Goal: Task Accomplishment & Management: Complete application form

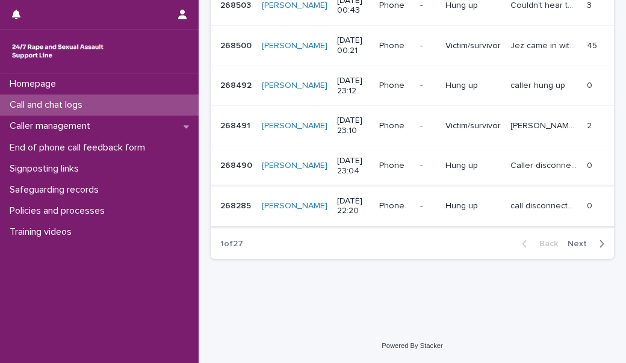
scroll to position [510, 0]
click at [146, 110] on div "Call and chat logs" at bounding box center [99, 105] width 199 height 21
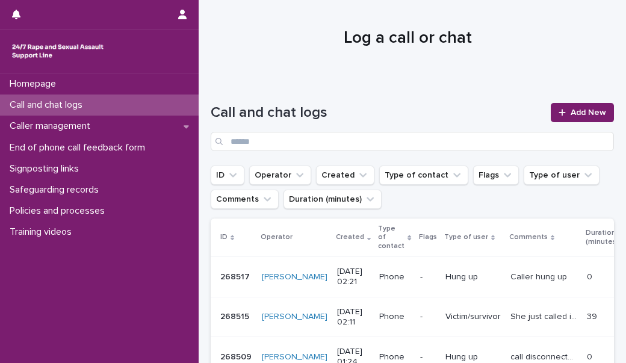
scroll to position [0, 0]
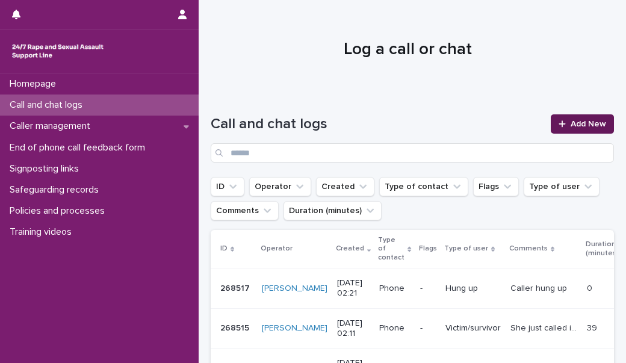
click at [572, 128] on link "Add New" at bounding box center [582, 123] width 63 height 19
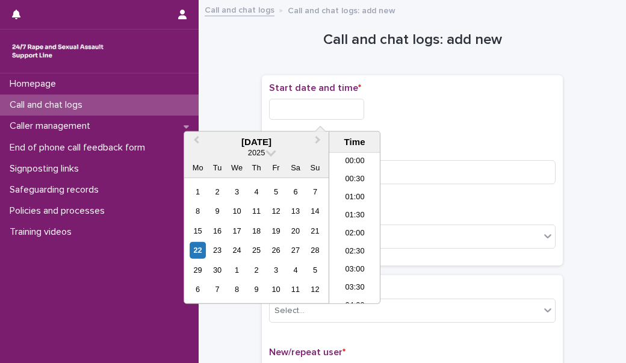
click at [292, 110] on input "text" at bounding box center [316, 109] width 95 height 21
click at [352, 228] on li "04:00" at bounding box center [354, 228] width 51 height 18
type input "**********"
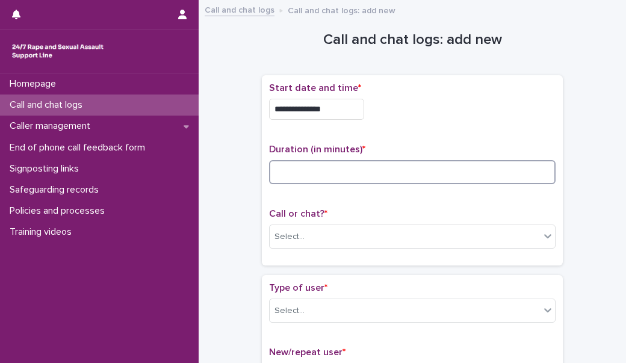
click at [323, 175] on input at bounding box center [412, 172] width 287 height 24
type input "**"
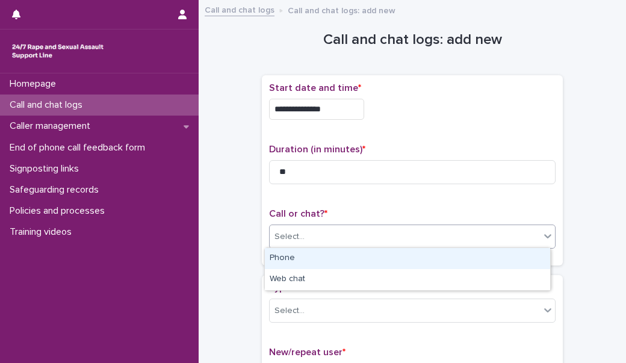
click at [313, 227] on div "Select..." at bounding box center [405, 237] width 270 height 20
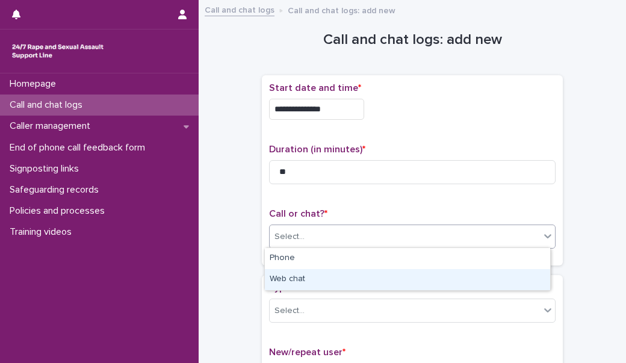
click at [311, 284] on div "Web chat" at bounding box center [407, 279] width 285 height 21
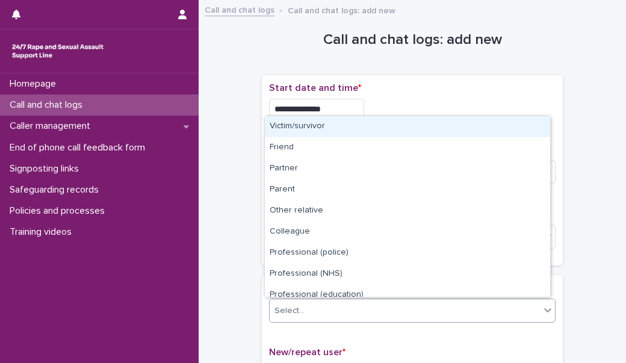
click at [316, 307] on div "Select..." at bounding box center [405, 311] width 270 height 20
click at [329, 129] on div "Victim/survivor" at bounding box center [407, 126] width 285 height 21
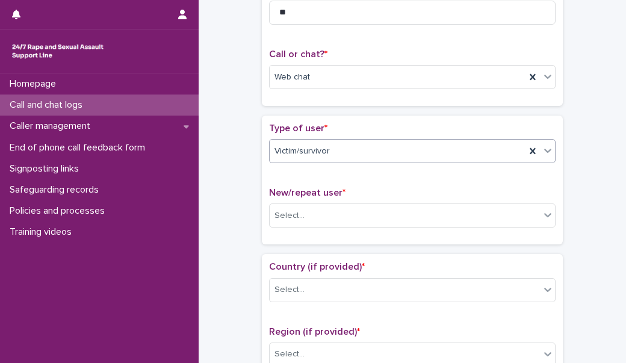
scroll to position [161, 0]
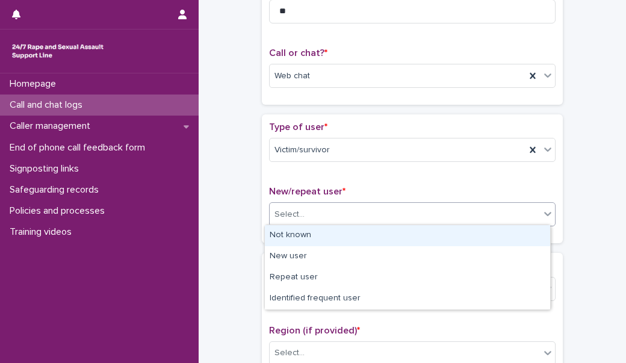
click at [323, 213] on div "Select..." at bounding box center [405, 215] width 270 height 20
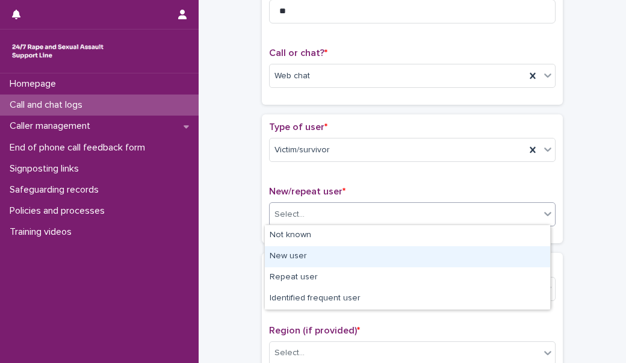
click at [313, 254] on div "New user" at bounding box center [407, 256] width 285 height 21
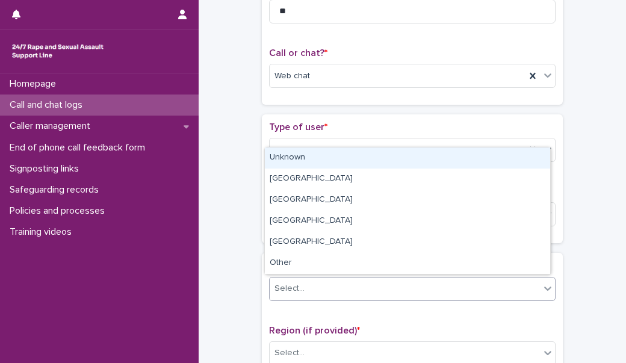
click at [323, 284] on div "Select..." at bounding box center [405, 289] width 270 height 20
click at [325, 158] on div "Unknown" at bounding box center [407, 158] width 285 height 21
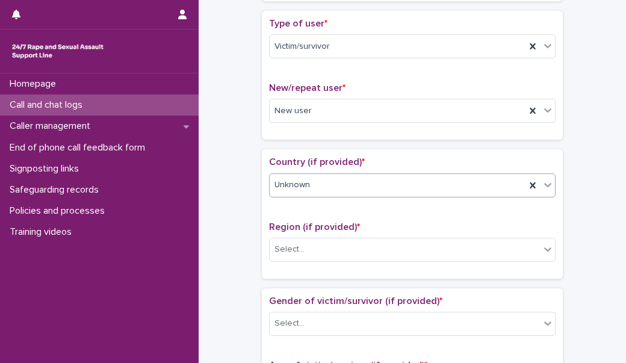
scroll to position [265, 0]
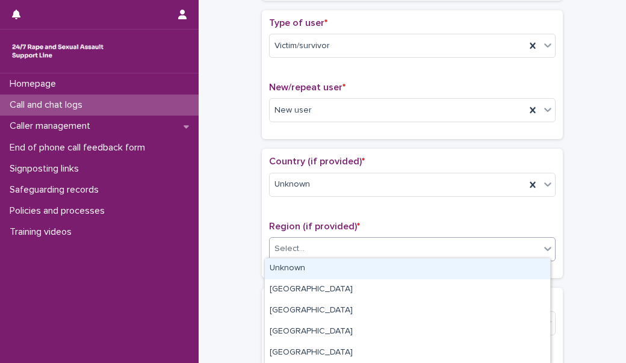
click at [318, 245] on div "Select..." at bounding box center [405, 249] width 270 height 20
click at [324, 268] on div "Unknown" at bounding box center [407, 268] width 285 height 21
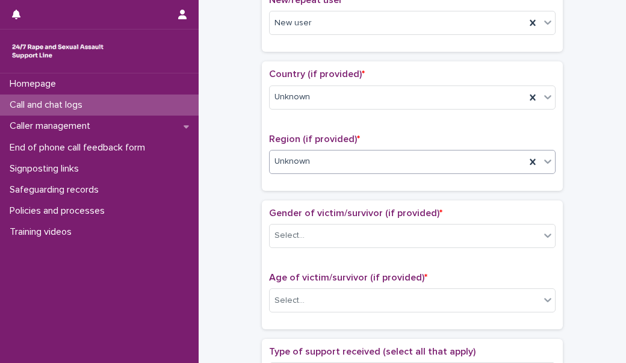
scroll to position [378, 0]
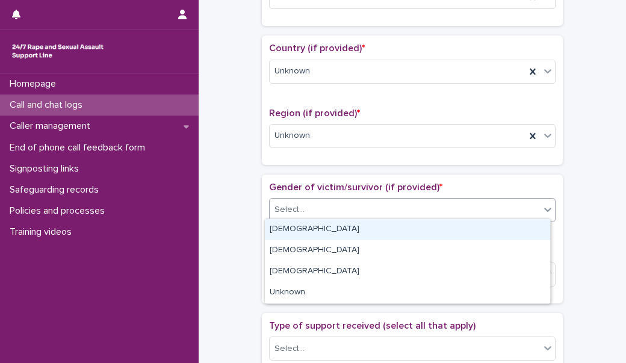
click at [338, 205] on div "Select..." at bounding box center [405, 210] width 270 height 20
click at [337, 228] on div "[DEMOGRAPHIC_DATA]" at bounding box center [407, 229] width 285 height 21
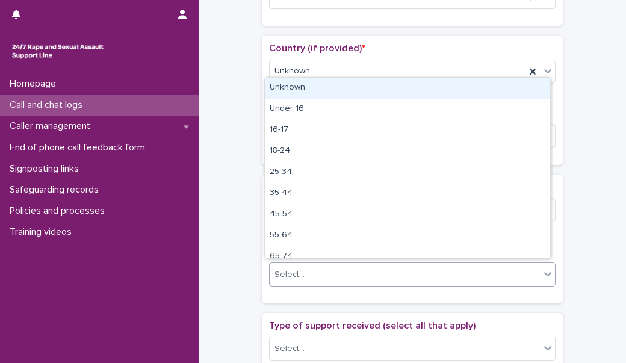
click at [332, 270] on div "Select..." at bounding box center [405, 275] width 270 height 20
click at [330, 82] on div "Unknown" at bounding box center [407, 88] width 285 height 21
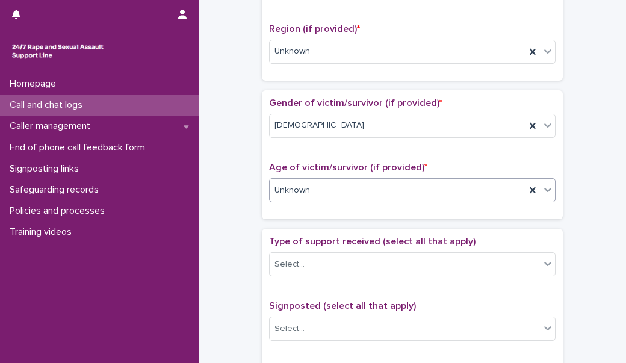
scroll to position [464, 0]
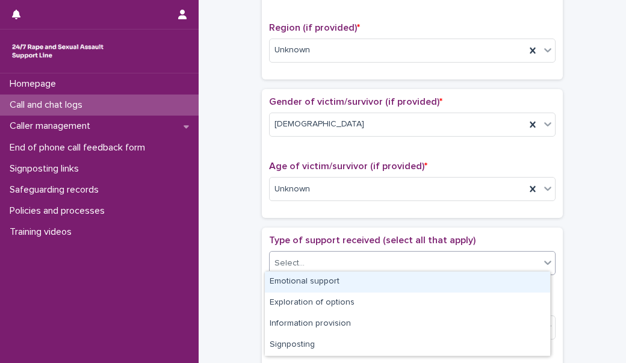
click at [340, 257] on div "Select..." at bounding box center [405, 264] width 270 height 20
click at [340, 287] on div "Emotional support" at bounding box center [407, 282] width 285 height 21
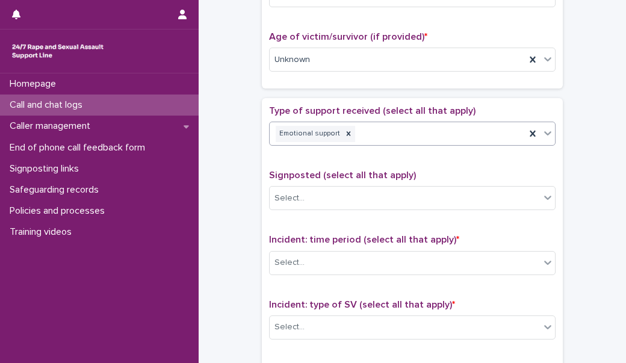
scroll to position [596, 0]
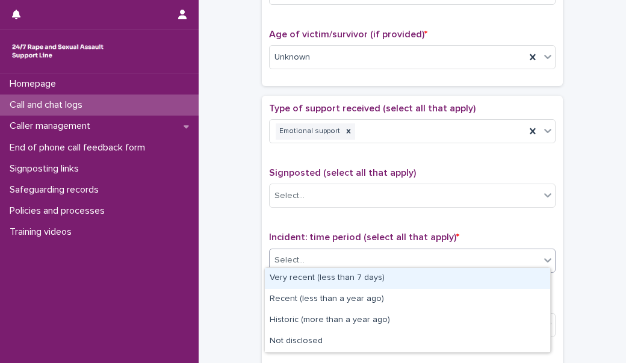
click at [349, 251] on div "Select..." at bounding box center [405, 261] width 270 height 20
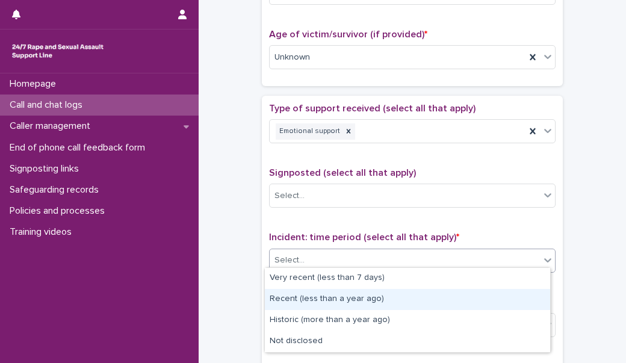
click at [355, 299] on div "Recent (less than a year ago)" at bounding box center [407, 299] width 285 height 21
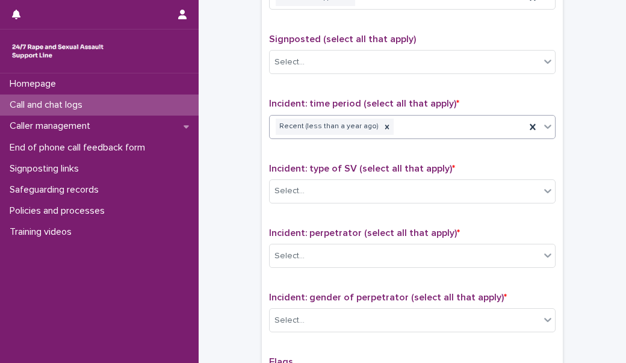
scroll to position [749, 0]
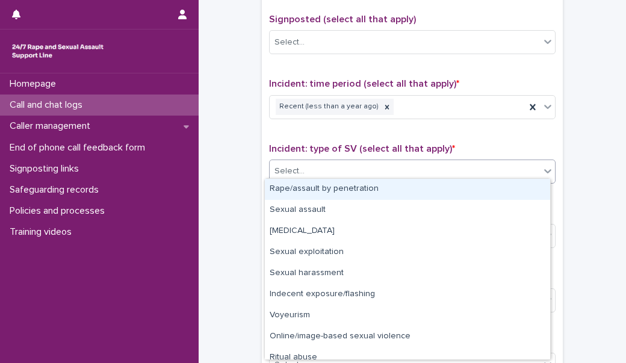
click at [355, 168] on div "Select..." at bounding box center [405, 171] width 270 height 20
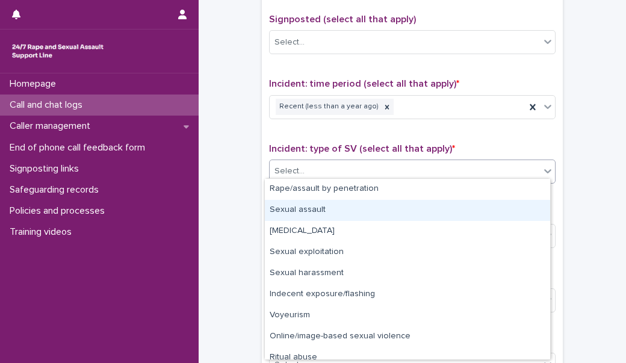
click at [342, 207] on div "Sexual assault" at bounding box center [407, 210] width 285 height 21
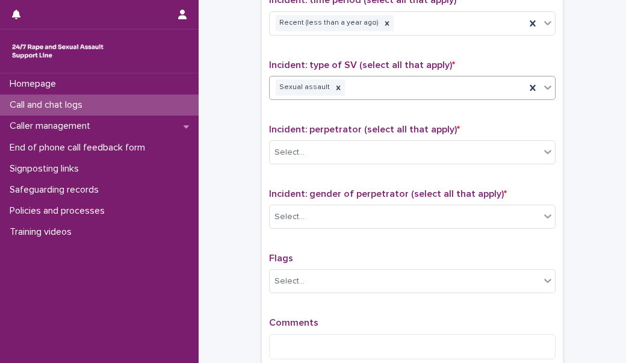
scroll to position [833, 0]
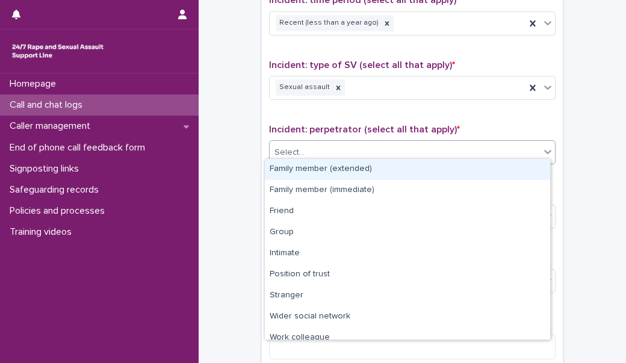
click at [337, 146] on div "Select..." at bounding box center [405, 153] width 270 height 20
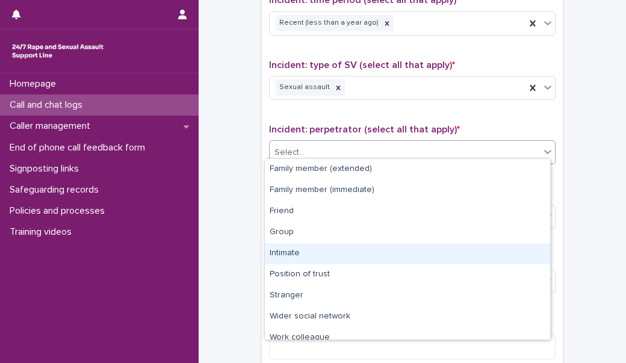
click at [316, 253] on div "Intimate" at bounding box center [407, 253] width 285 height 21
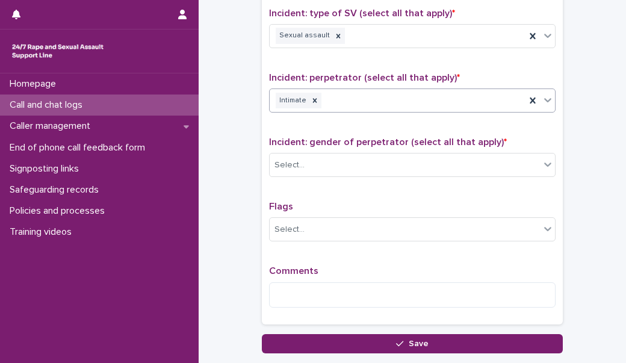
scroll to position [888, 0]
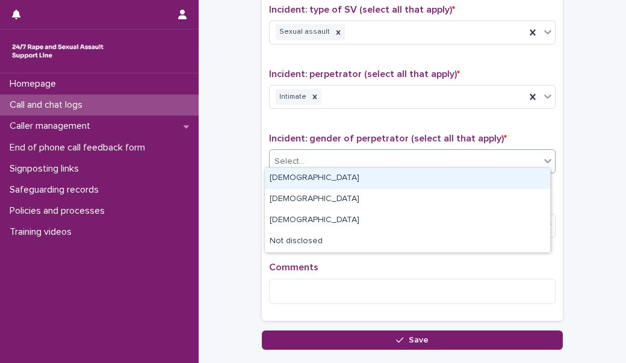
click at [325, 159] on div "Select..." at bounding box center [405, 162] width 270 height 20
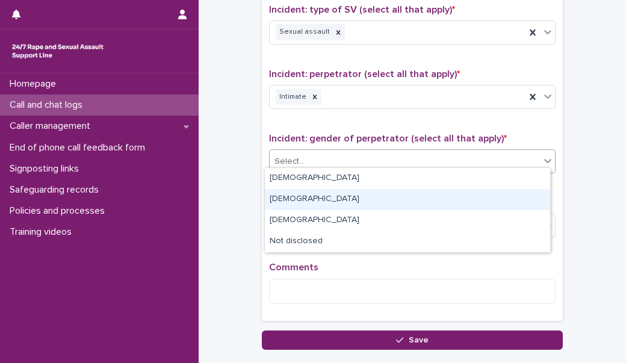
click at [320, 198] on div "[DEMOGRAPHIC_DATA]" at bounding box center [407, 199] width 285 height 21
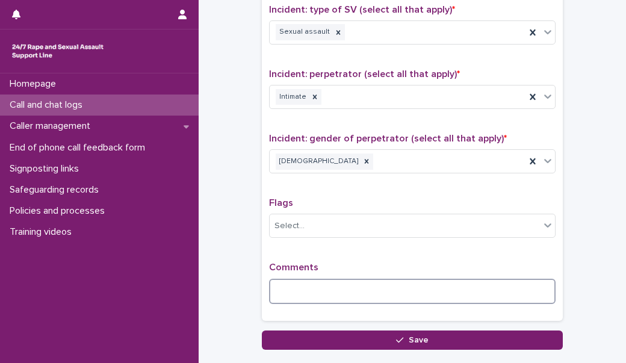
click at [294, 296] on textarea at bounding box center [412, 291] width 287 height 25
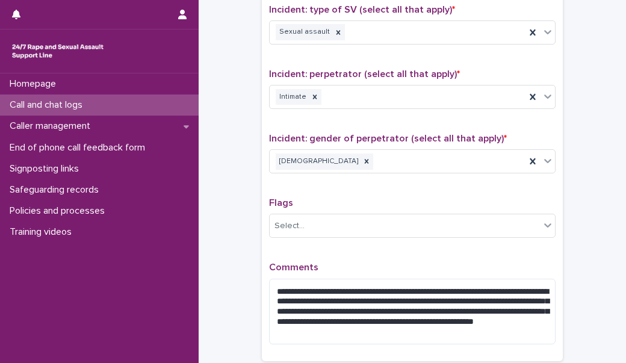
click at [453, 245] on div "**********" at bounding box center [412, 82] width 287 height 544
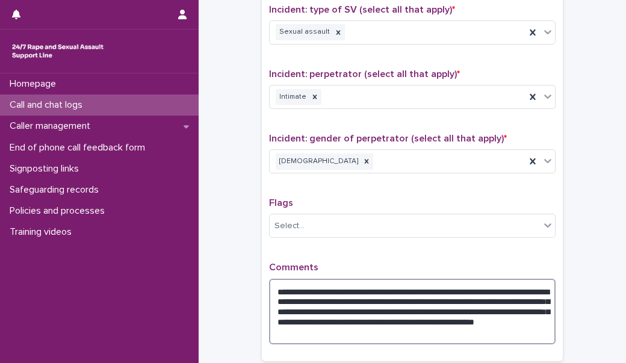
click at [422, 316] on textarea "**********" at bounding box center [412, 312] width 287 height 66
click at [490, 329] on textarea "**********" at bounding box center [412, 312] width 287 height 66
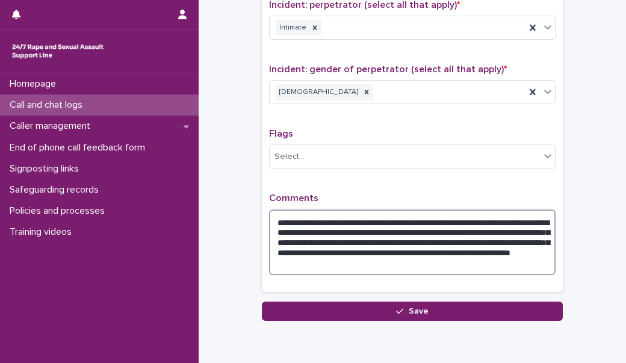
scroll to position [961, 0]
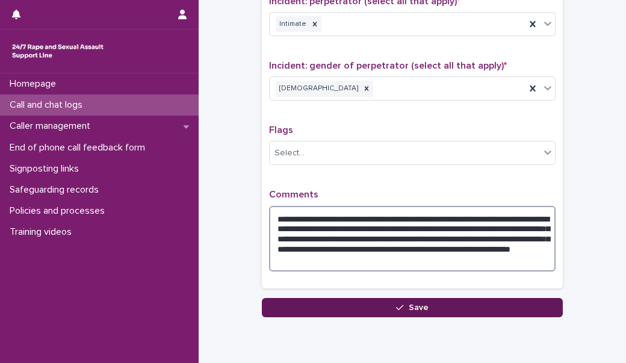
type textarea "**********"
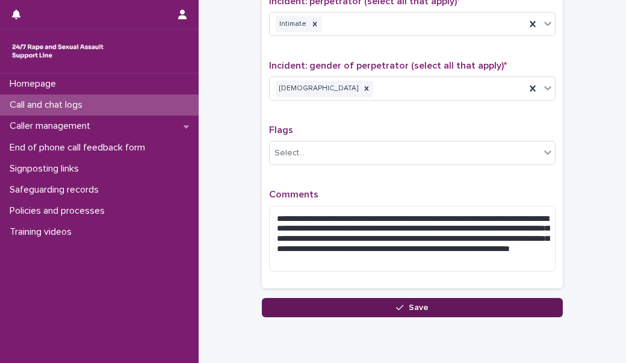
click at [426, 298] on button "Save" at bounding box center [412, 307] width 301 height 19
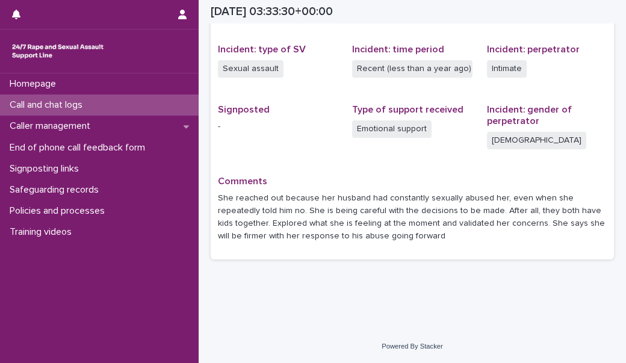
scroll to position [289, 0]
click at [163, 110] on div "Call and chat logs" at bounding box center [99, 105] width 199 height 21
